Goal: Find contact information: Find contact information

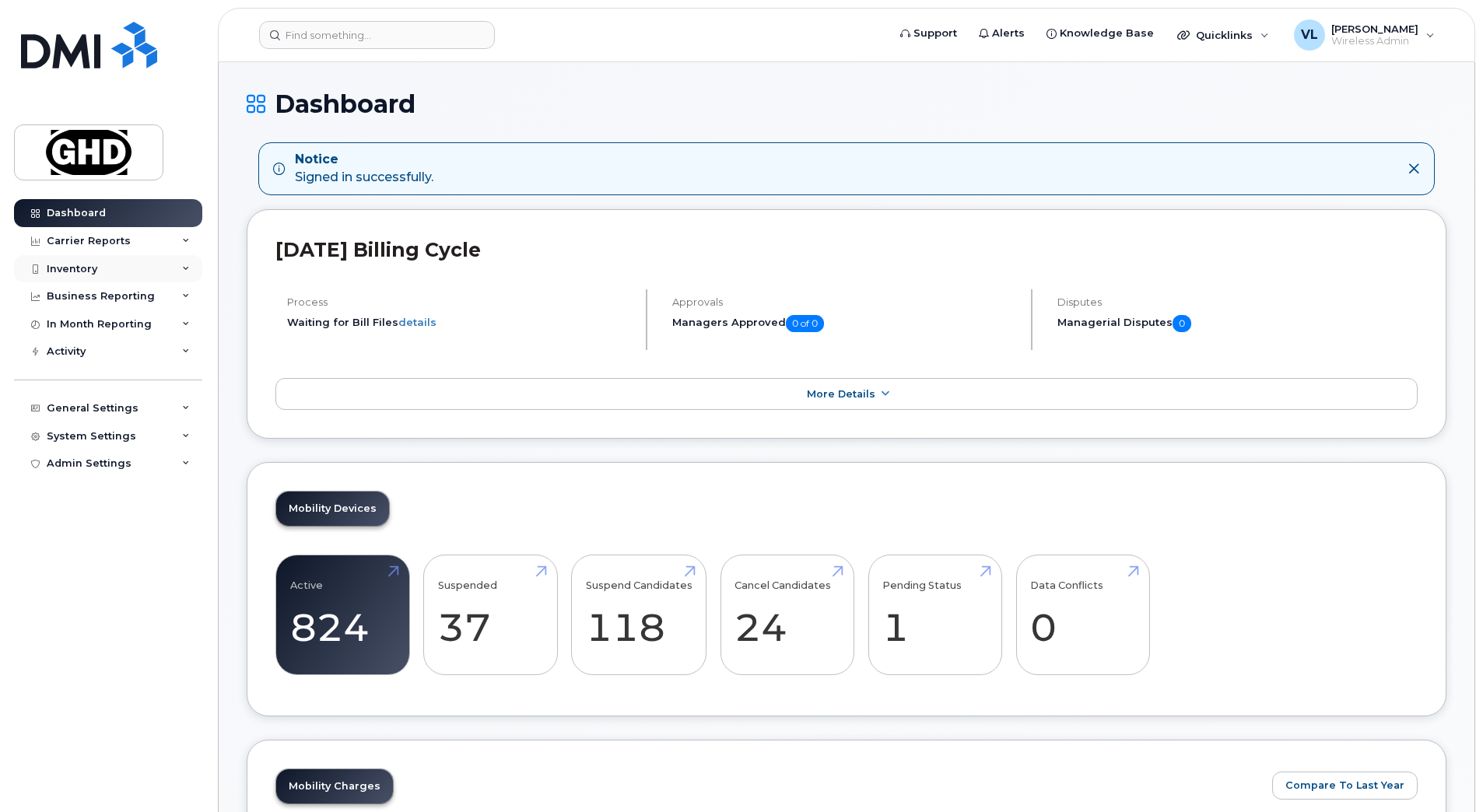
click at [116, 271] on div "Inventory" at bounding box center [108, 269] width 188 height 28
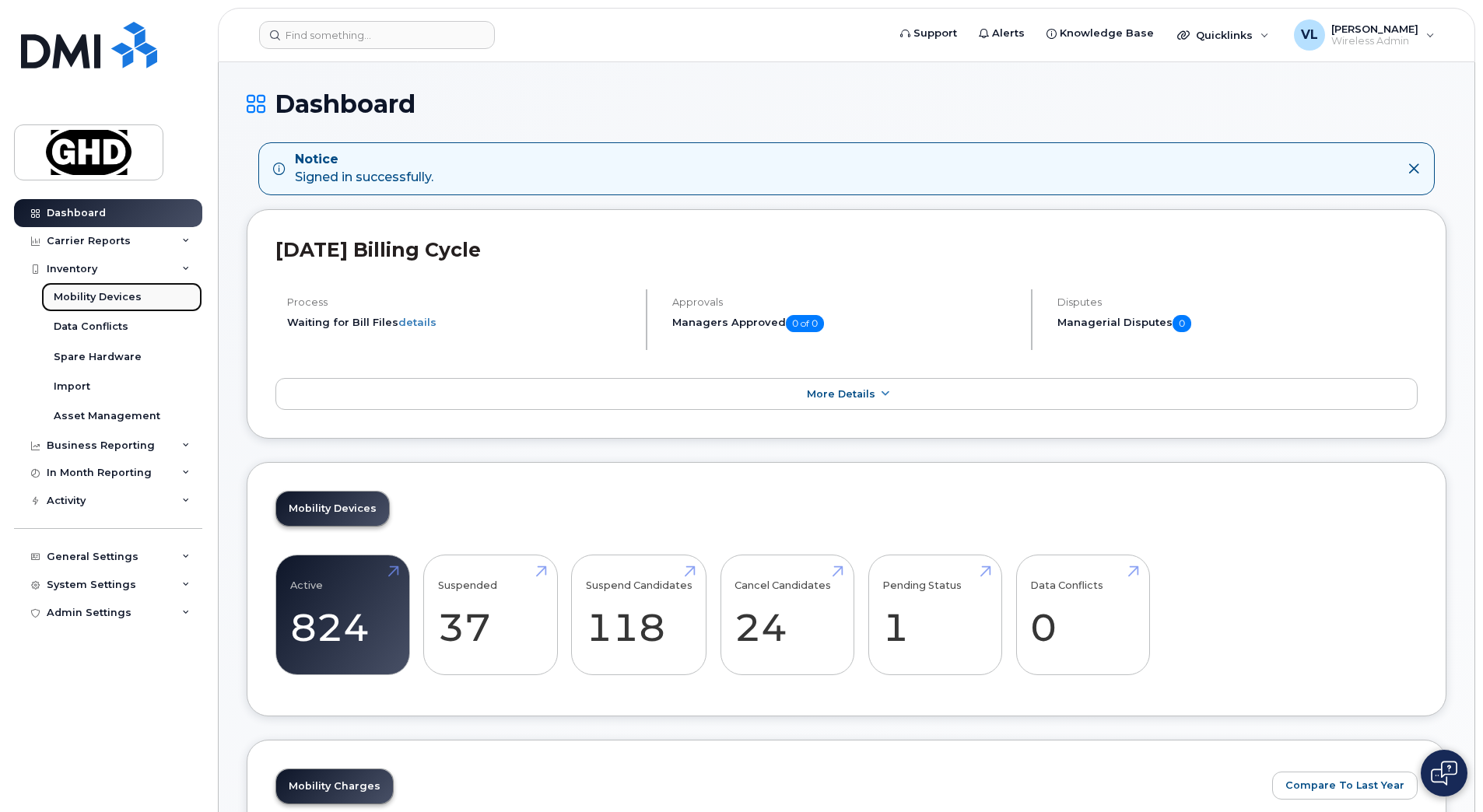
click at [98, 290] on link "Mobility Devices" at bounding box center [122, 297] width 161 height 29
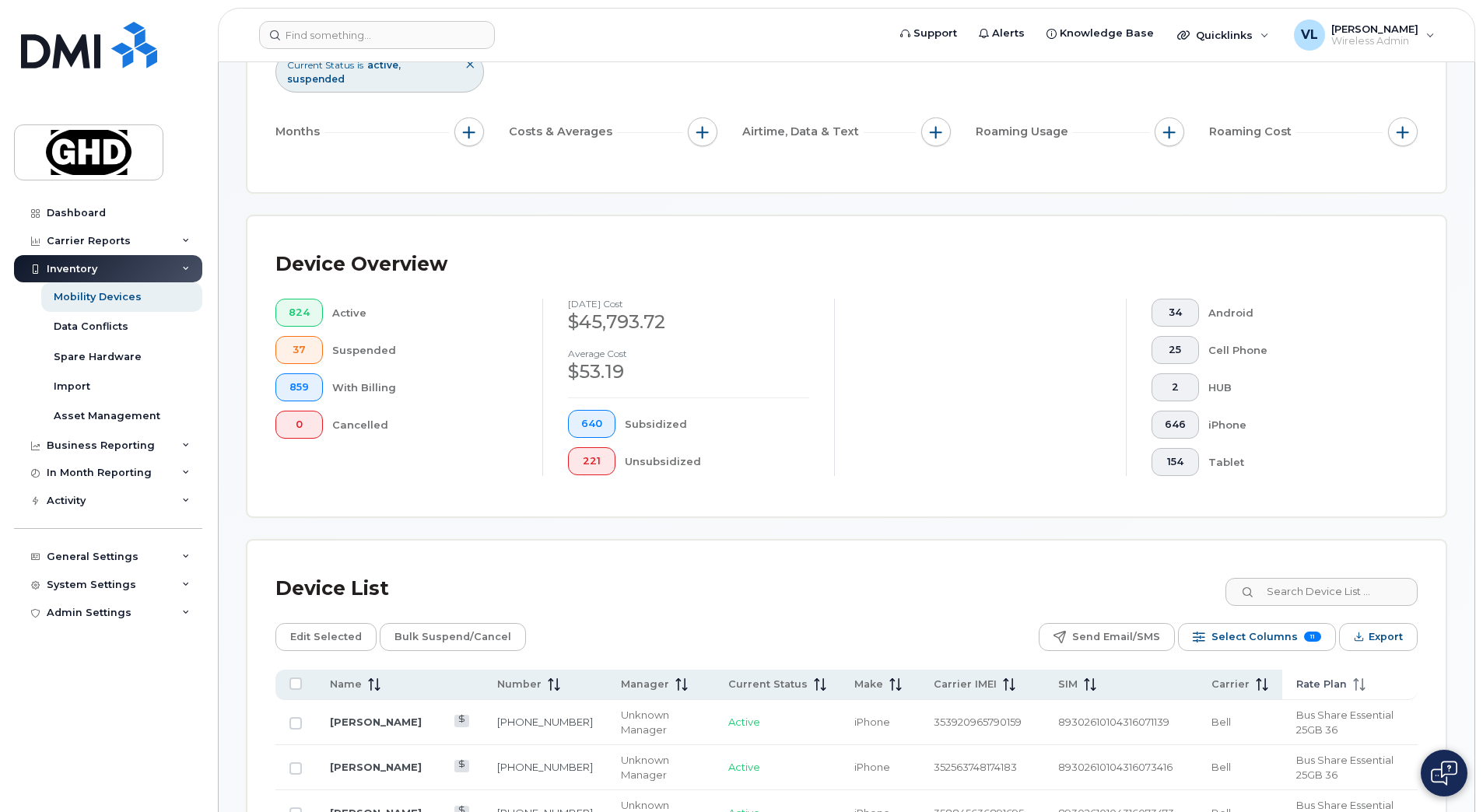
scroll to position [214, 0]
click at [1318, 582] on input at bounding box center [1321, 591] width 194 height 28
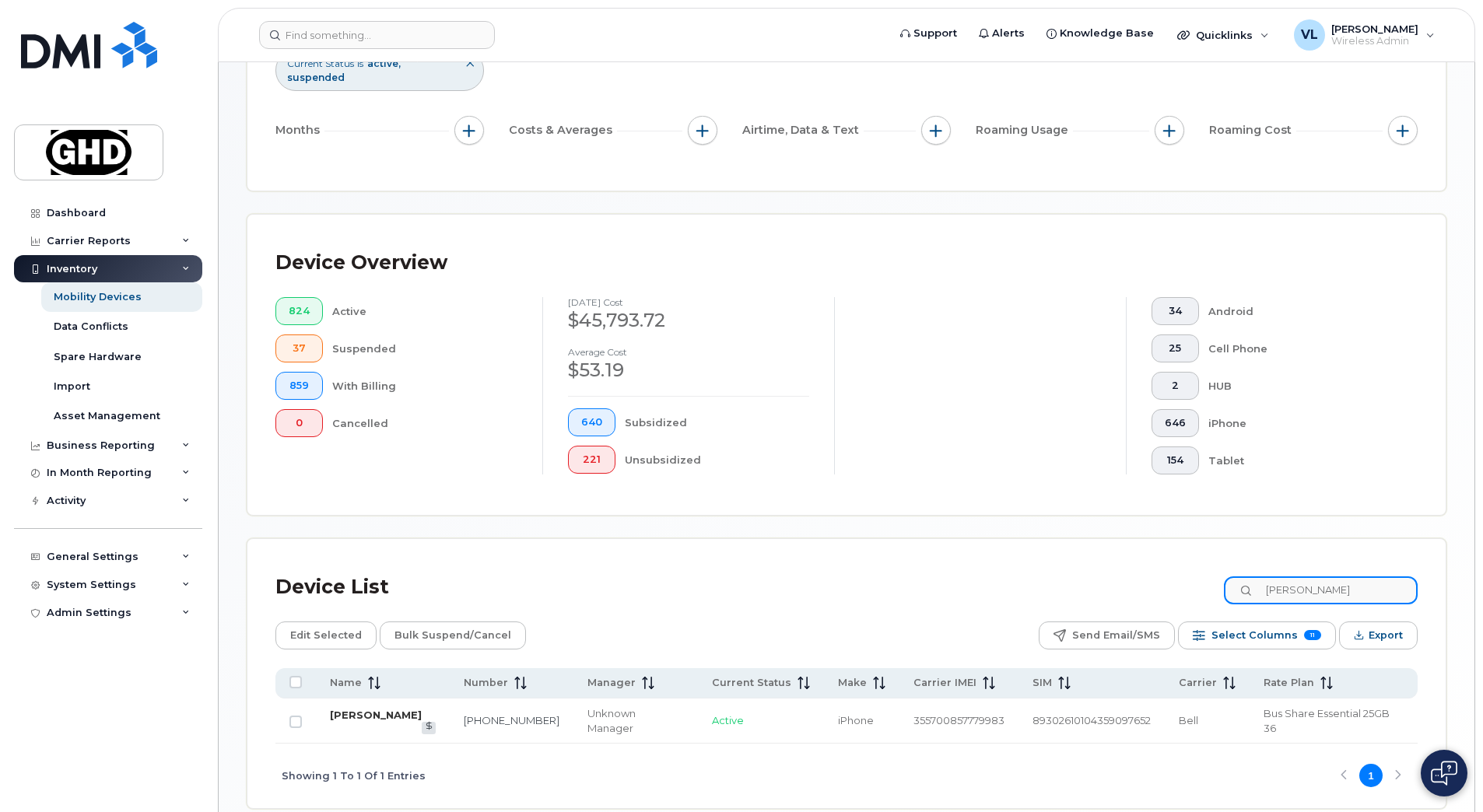
type input "[PERSON_NAME]"
click at [368, 711] on link "[PERSON_NAME]" at bounding box center [376, 715] width 92 height 12
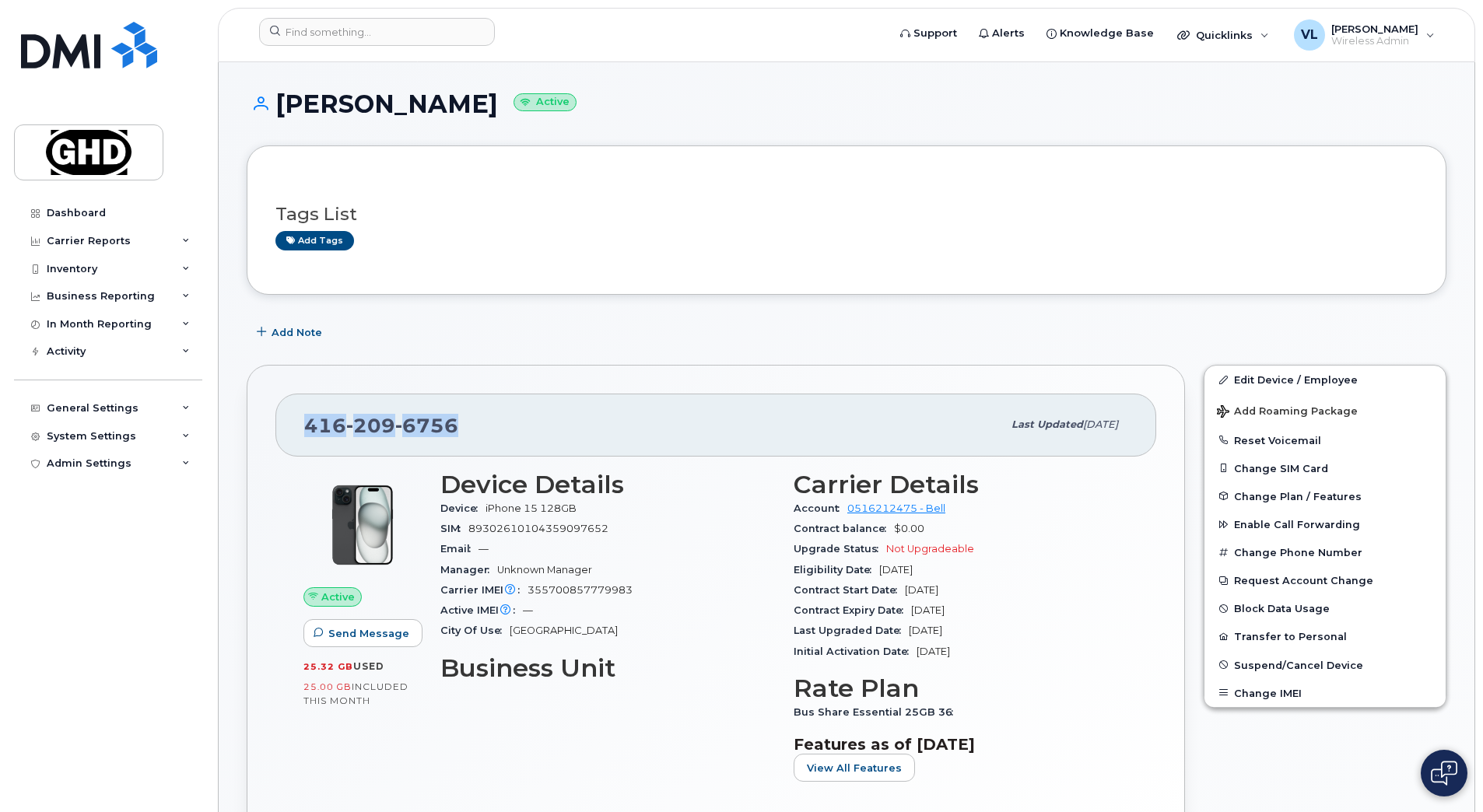
drag, startPoint x: 470, startPoint y: 430, endPoint x: 301, endPoint y: 422, distance: 169.2
click at [301, 422] on div "[PHONE_NUMBER] Last updated [DATE]" at bounding box center [716, 424] width 881 height 62
copy span "416 209 6756"
